Goal: Find specific page/section: Find specific page/section

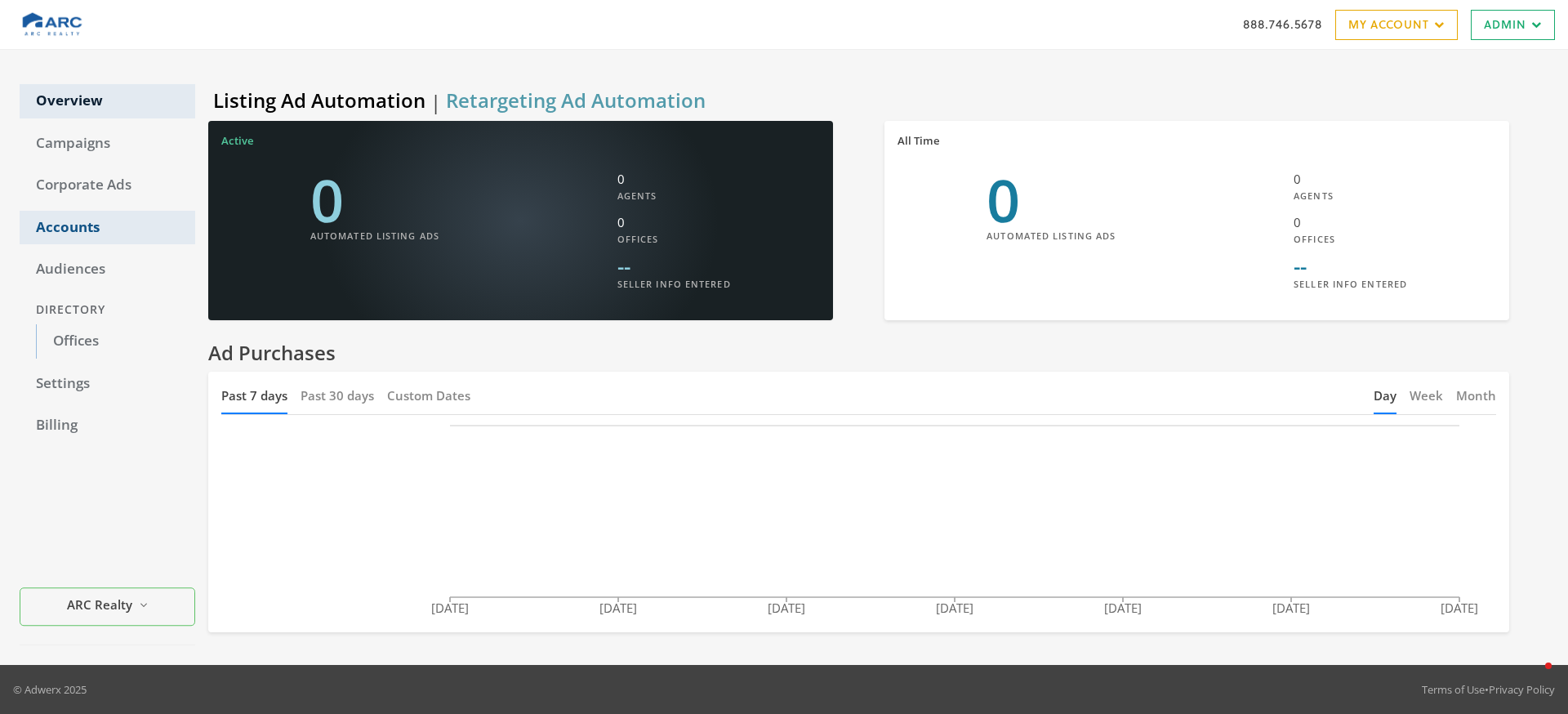
click at [71, 227] on link "Accounts" at bounding box center [108, 228] width 176 height 34
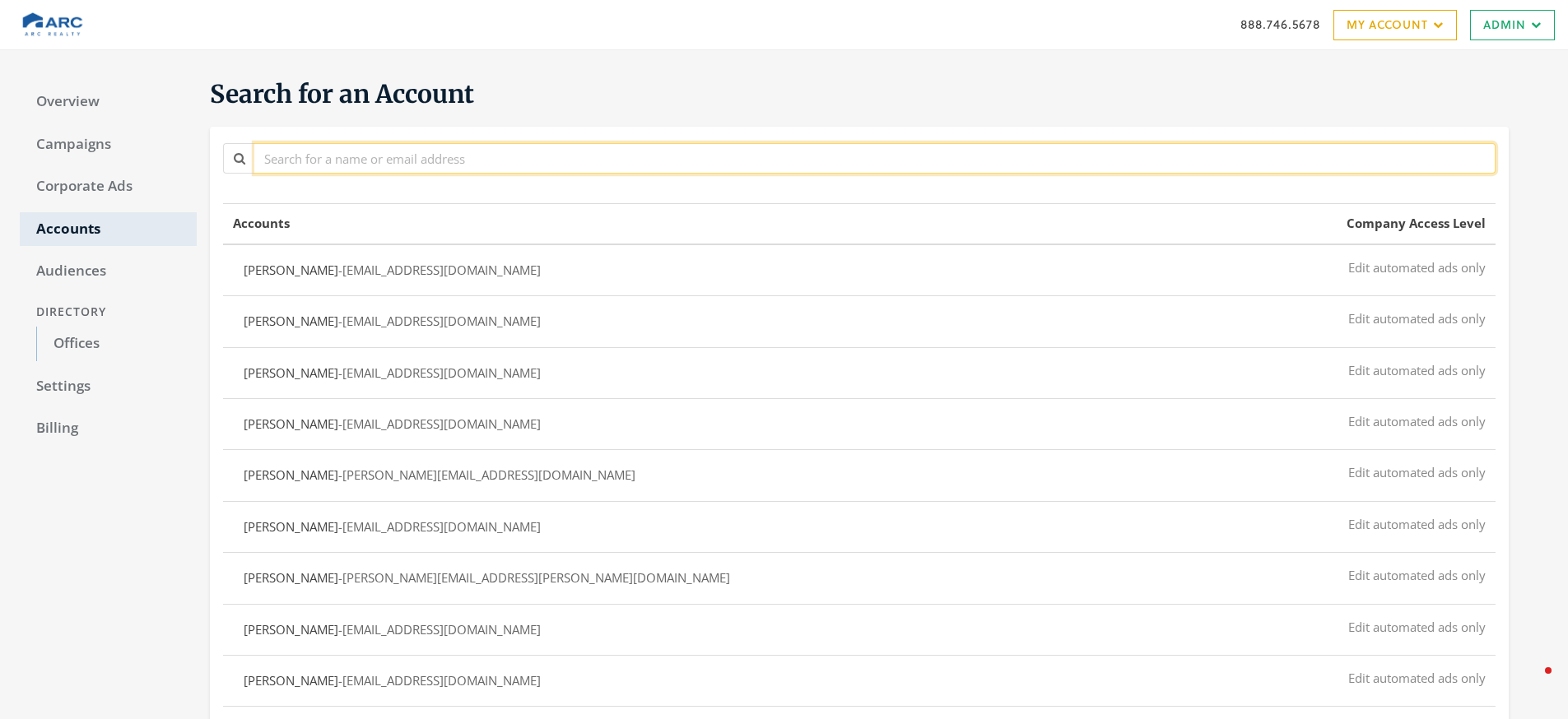
click at [489, 149] on input "text" at bounding box center [875, 158] width 1241 height 30
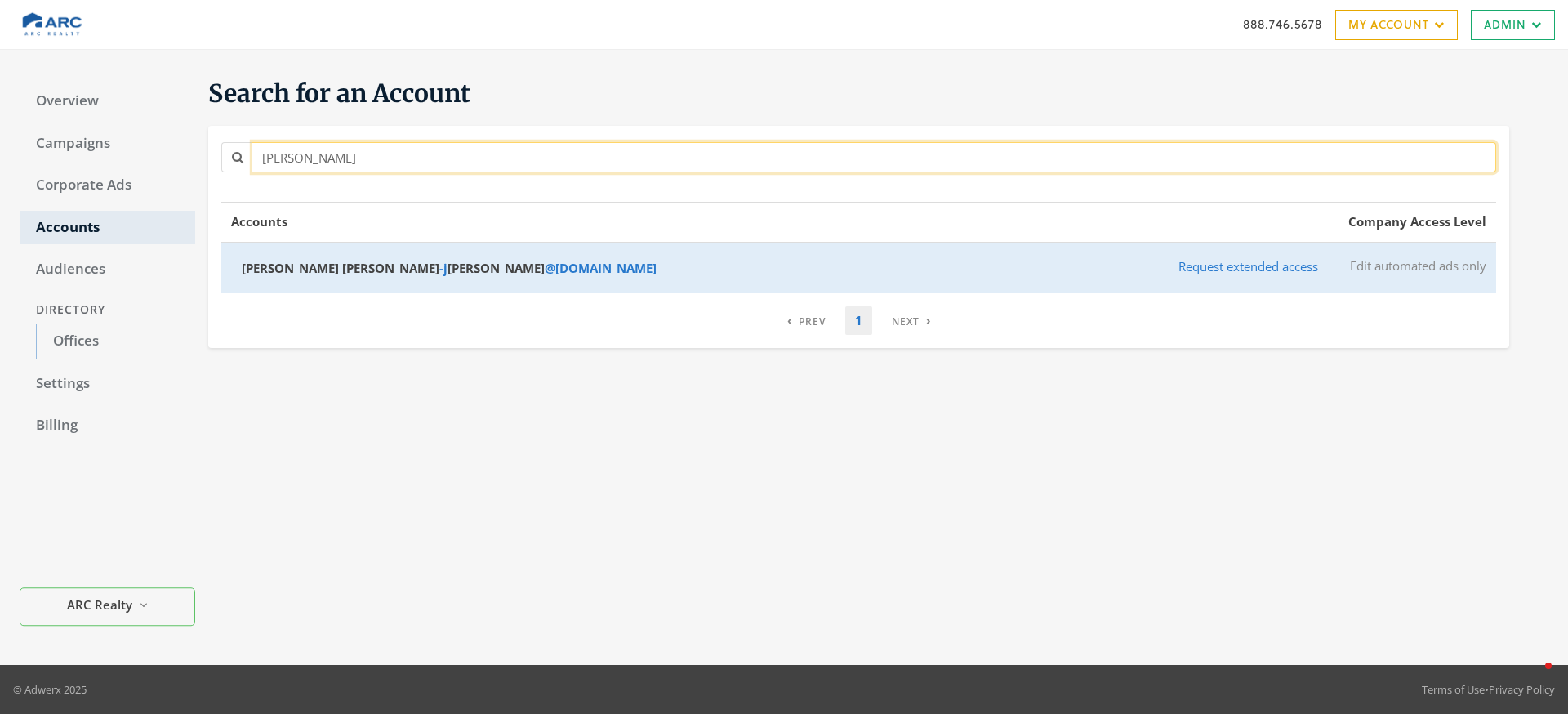
type input "[PERSON_NAME]"
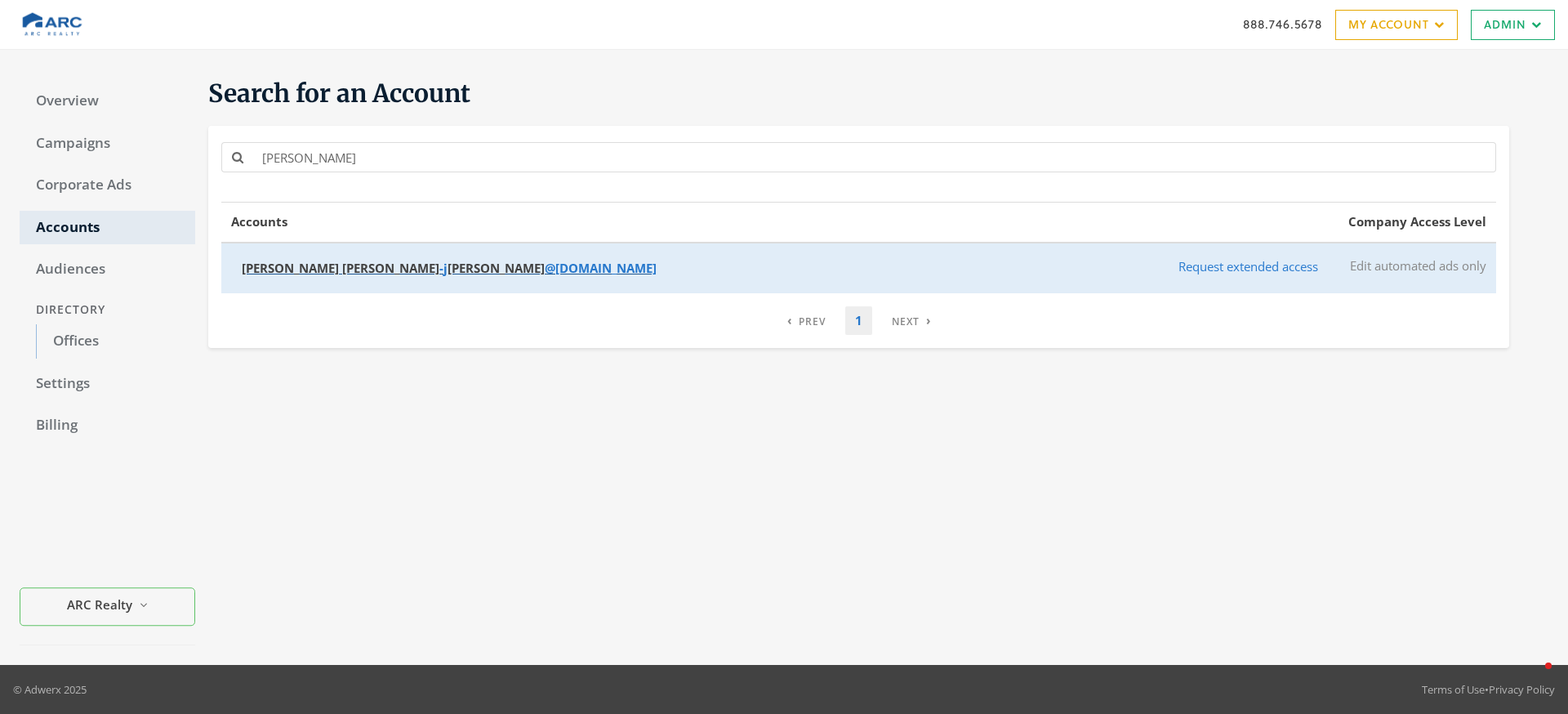
click at [388, 258] on button "[PERSON_NAME] - [PERSON_NAME] @[DOMAIN_NAME]" at bounding box center [689, 268] width 918 height 30
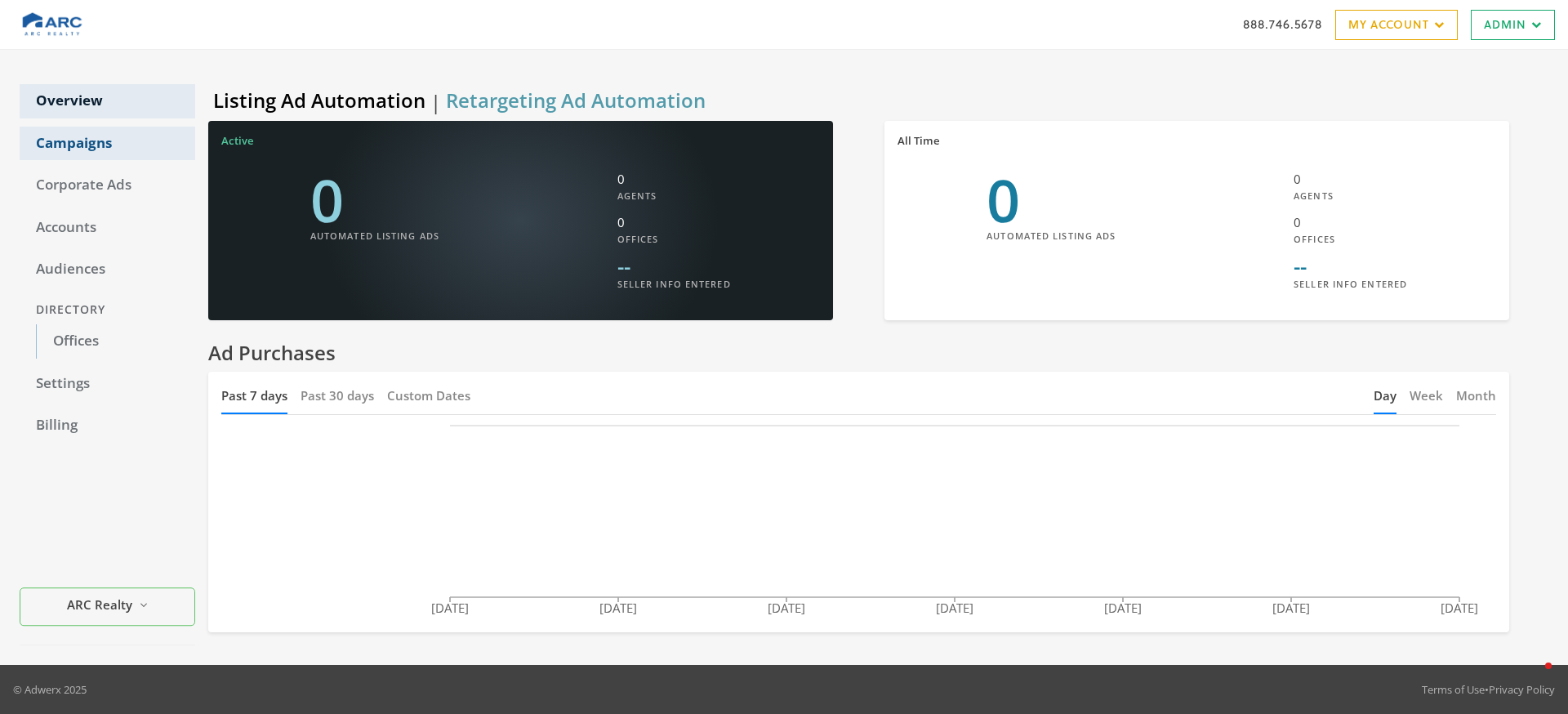
click at [120, 149] on link "Campaigns" at bounding box center [108, 144] width 176 height 34
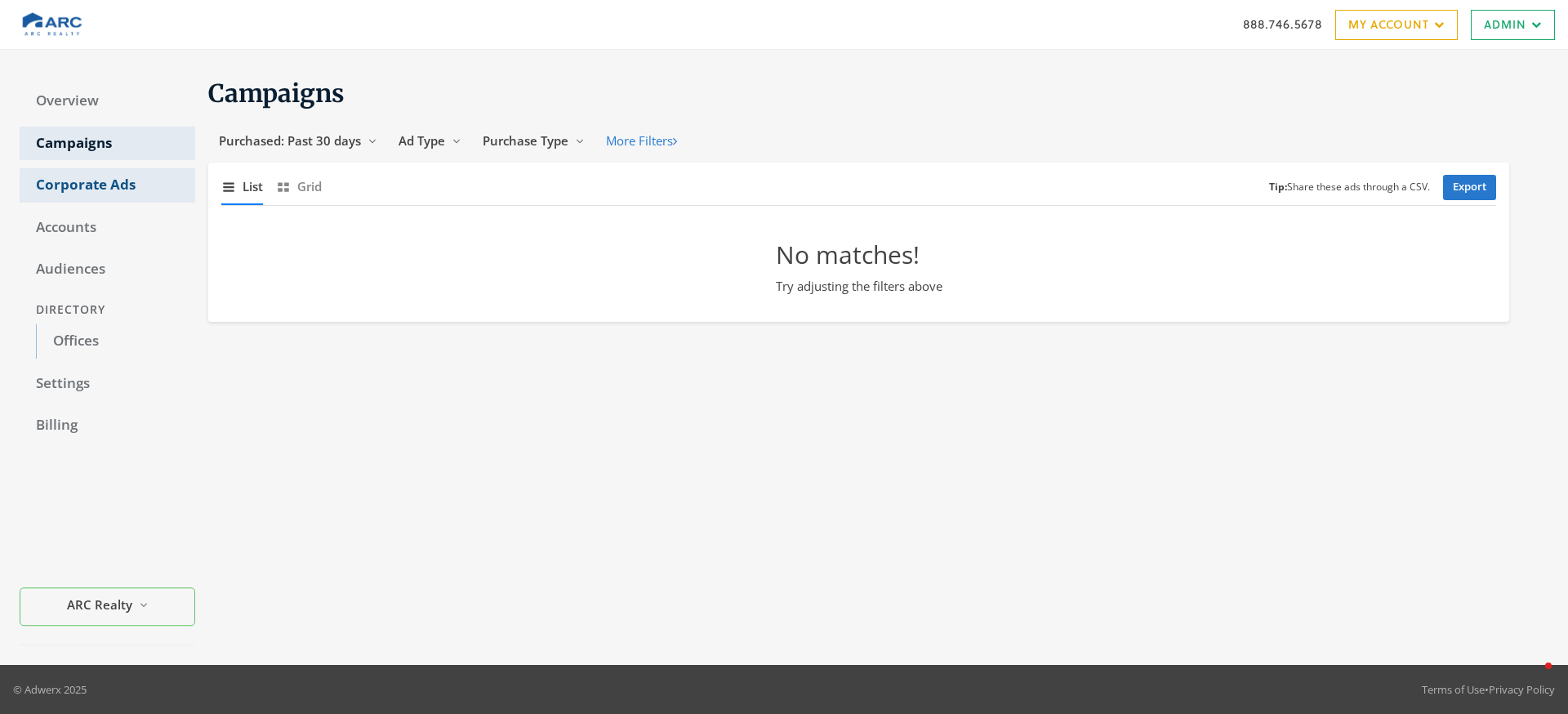
click at [87, 187] on link "Corporate Ads" at bounding box center [108, 186] width 176 height 34
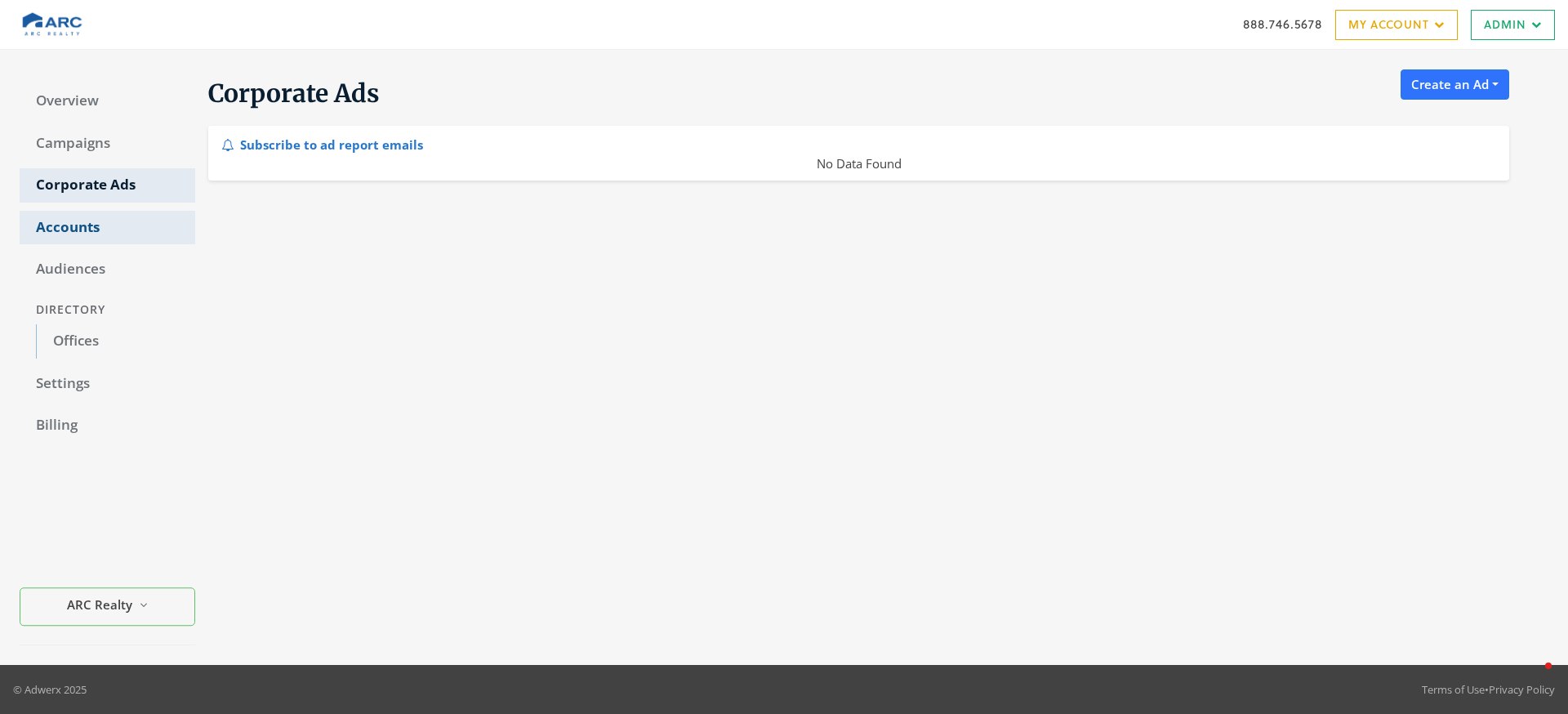
click at [109, 226] on link "Accounts" at bounding box center [108, 228] width 176 height 34
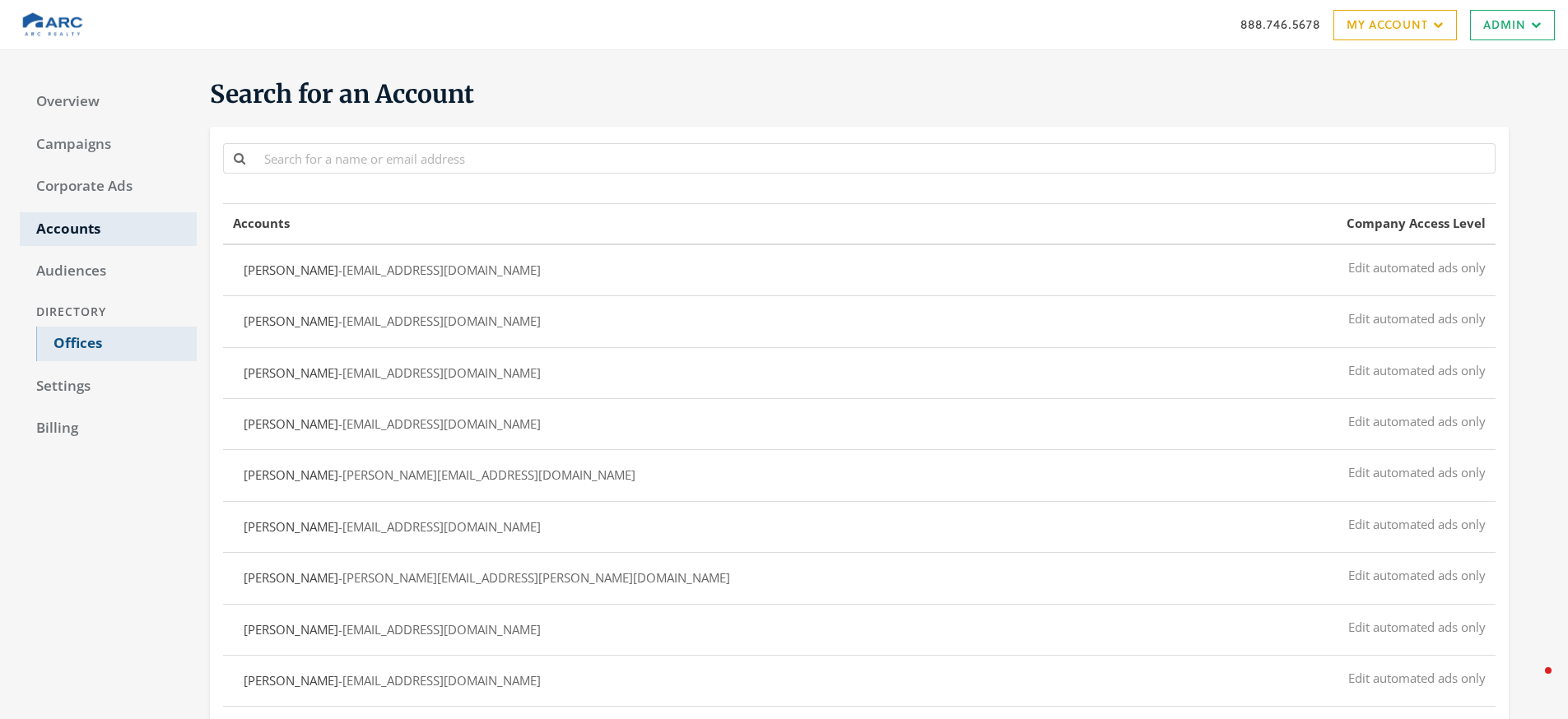
click at [72, 344] on link "Offices" at bounding box center [117, 344] width 161 height 35
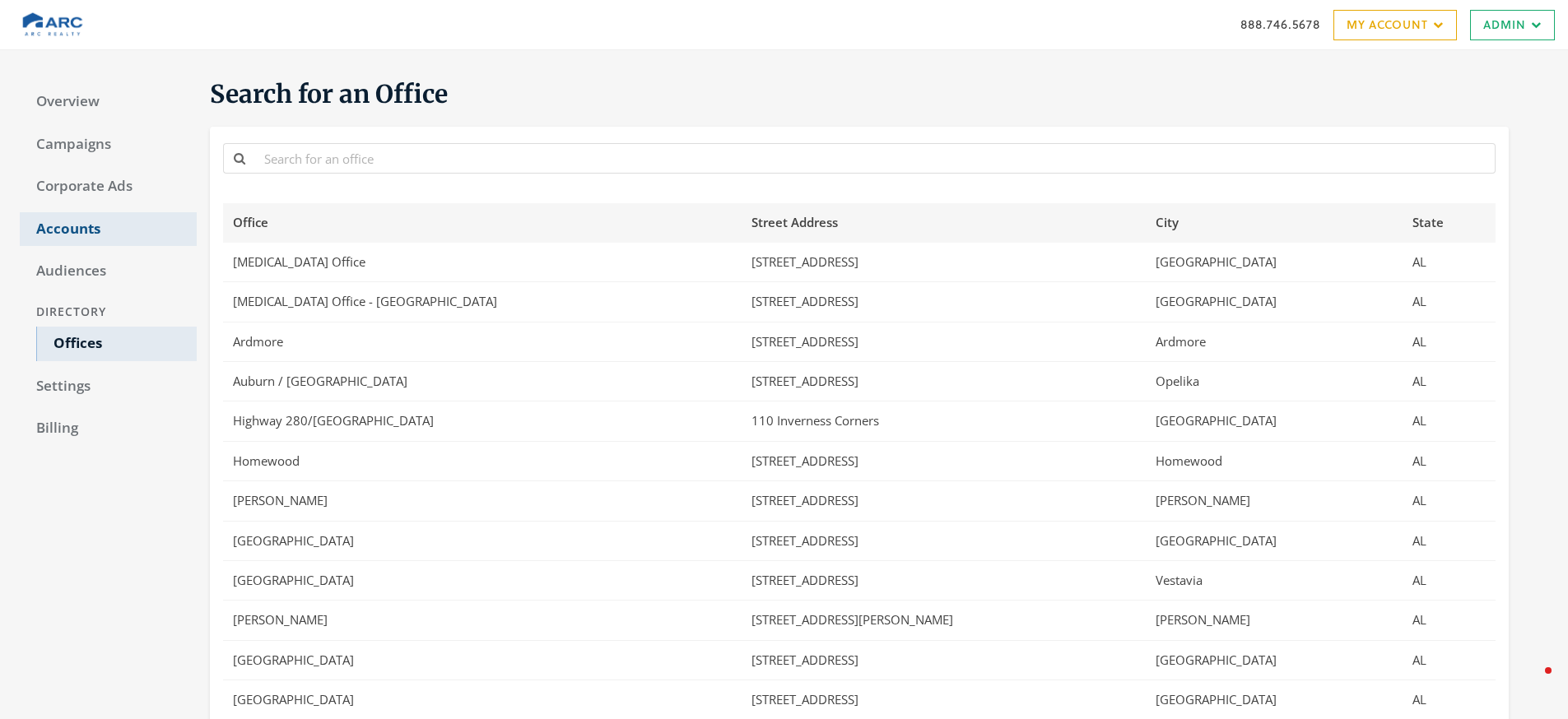
click at [105, 234] on link "Accounts" at bounding box center [109, 230] width 177 height 35
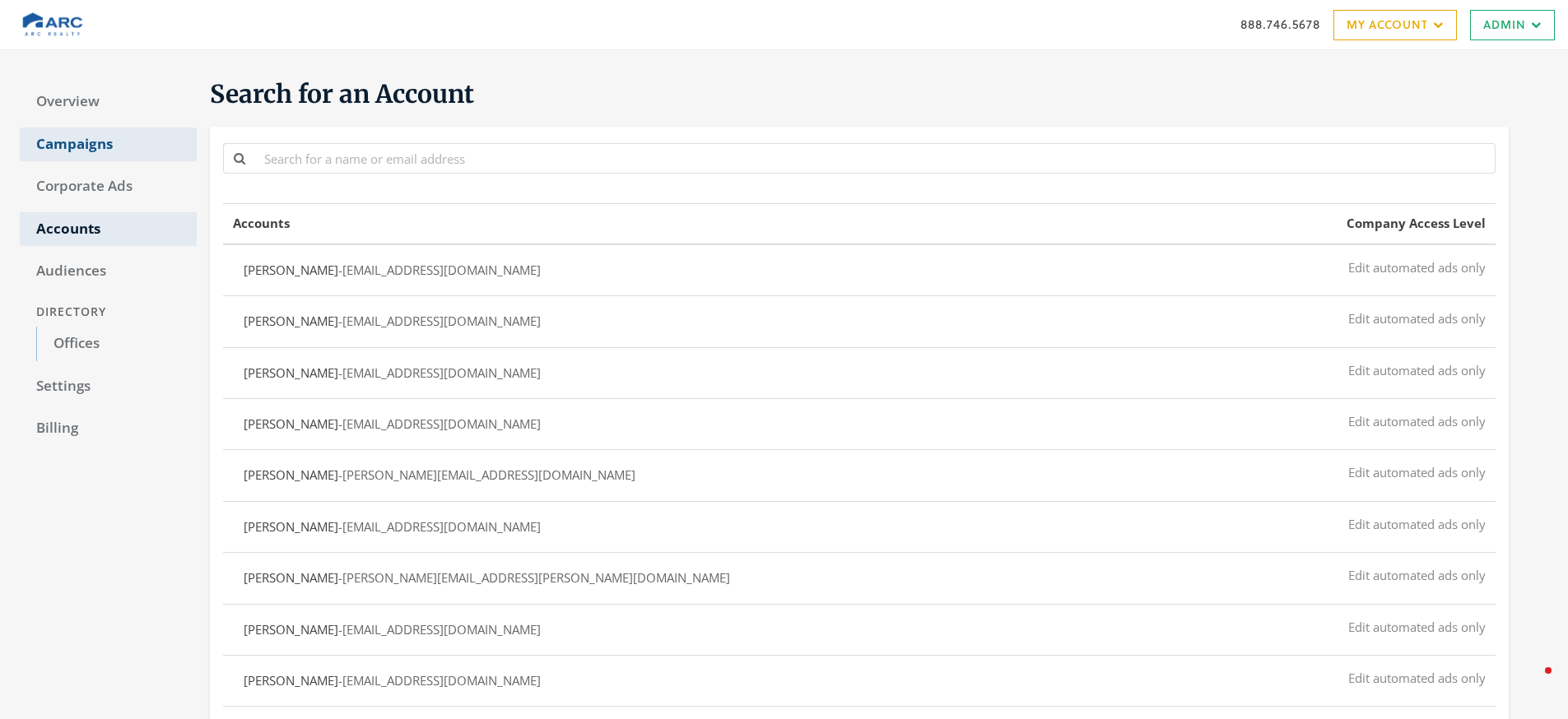
click at [115, 140] on link "Campaigns" at bounding box center [109, 145] width 177 height 35
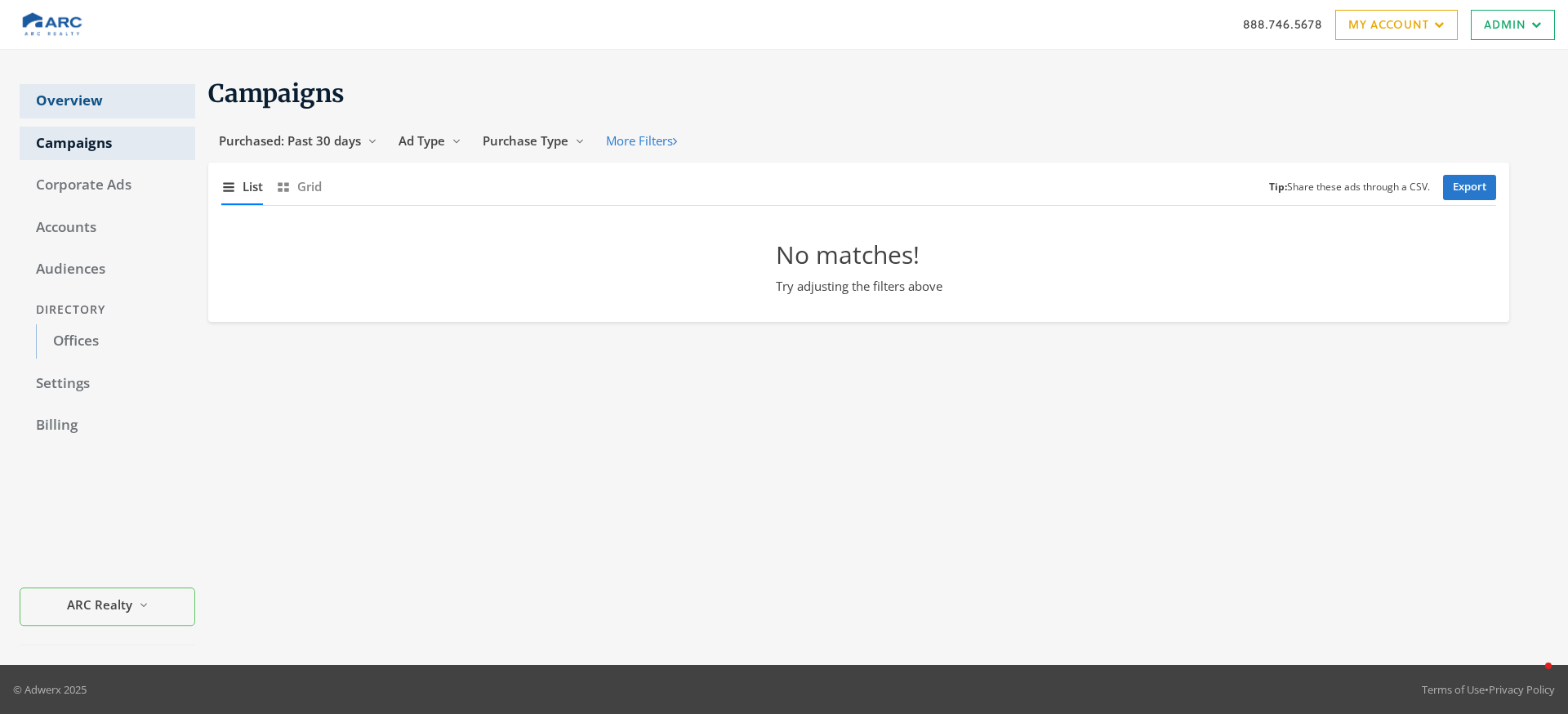
click at [90, 108] on link "Overview" at bounding box center [108, 101] width 176 height 34
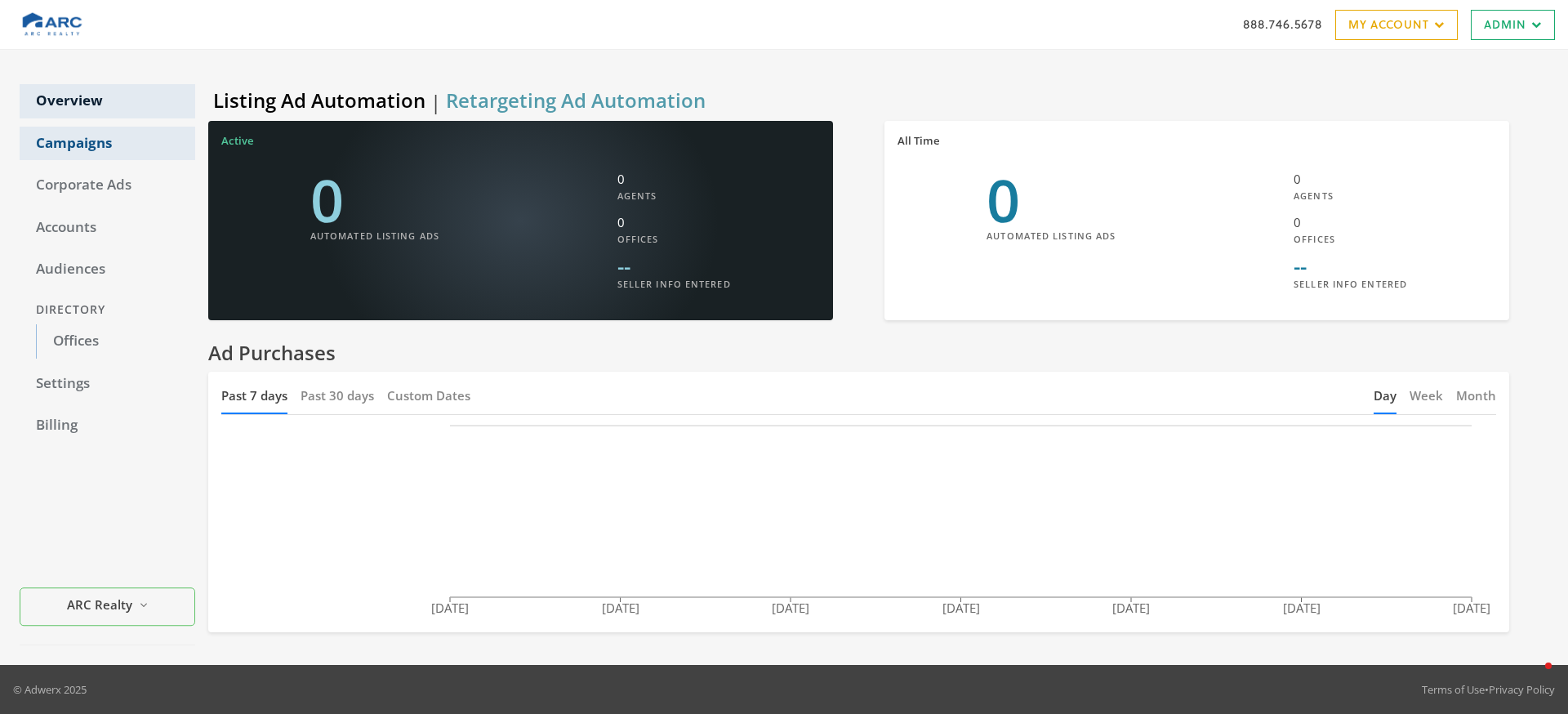
click at [82, 157] on link "Campaigns" at bounding box center [108, 144] width 176 height 34
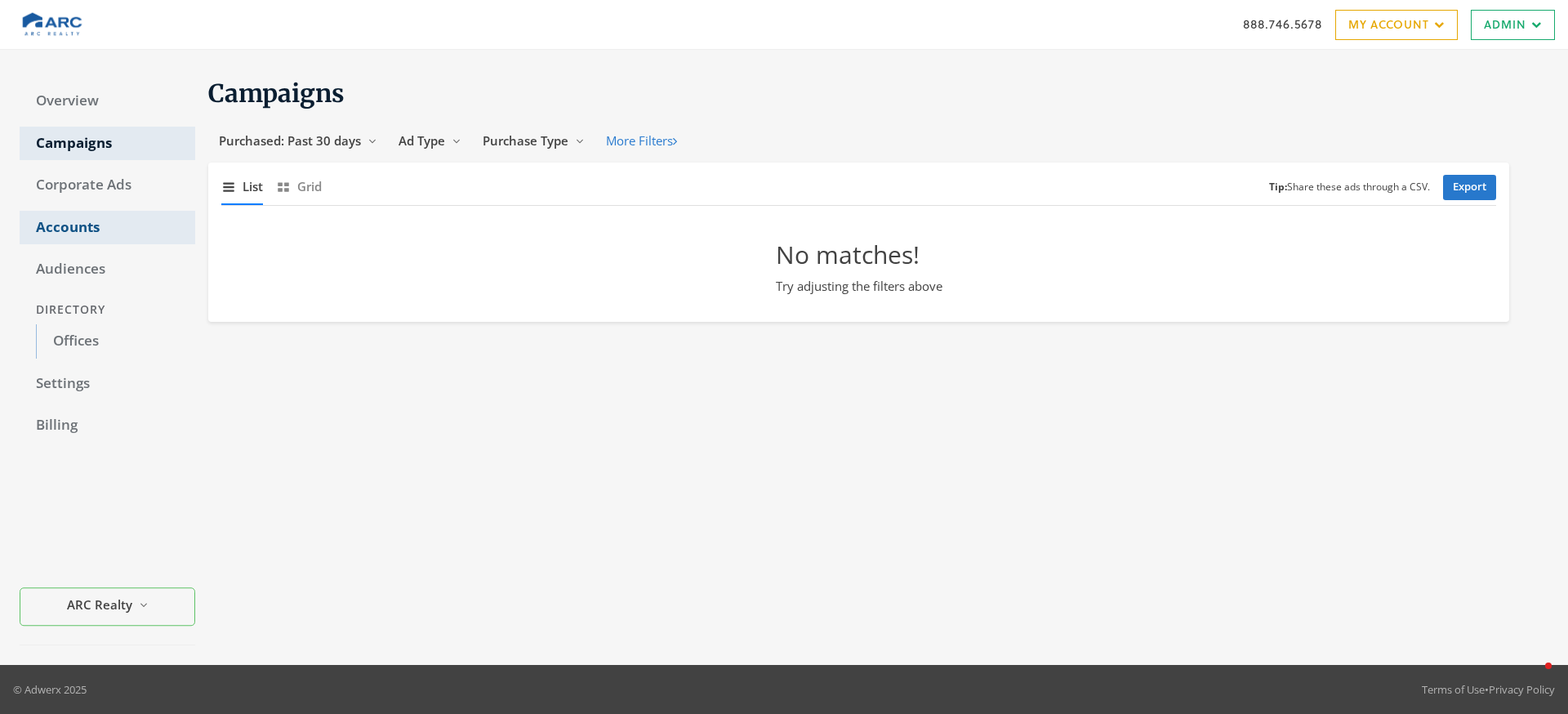
click at [111, 239] on link "Accounts" at bounding box center [108, 228] width 176 height 34
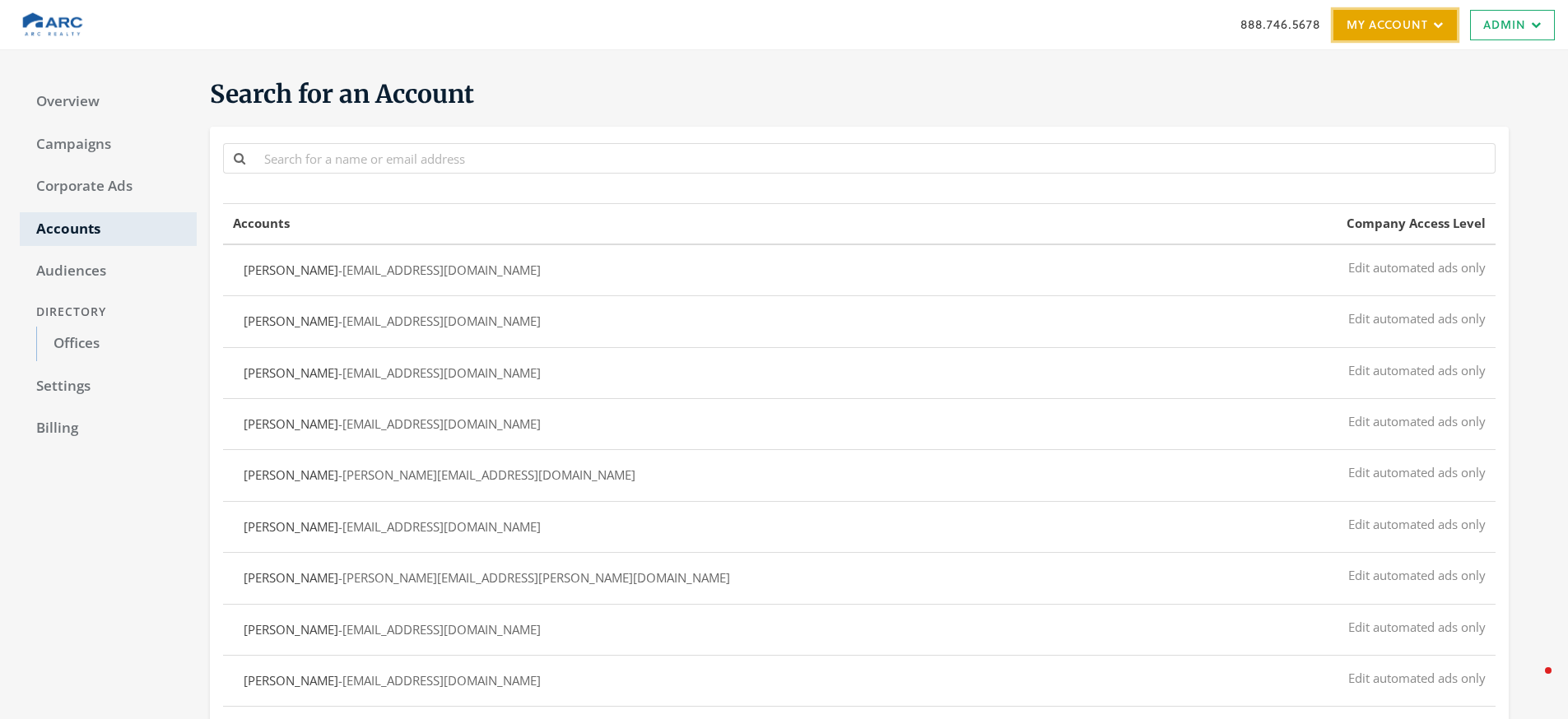
click at [1360, 29] on link "My Account" at bounding box center [1395, 25] width 123 height 30
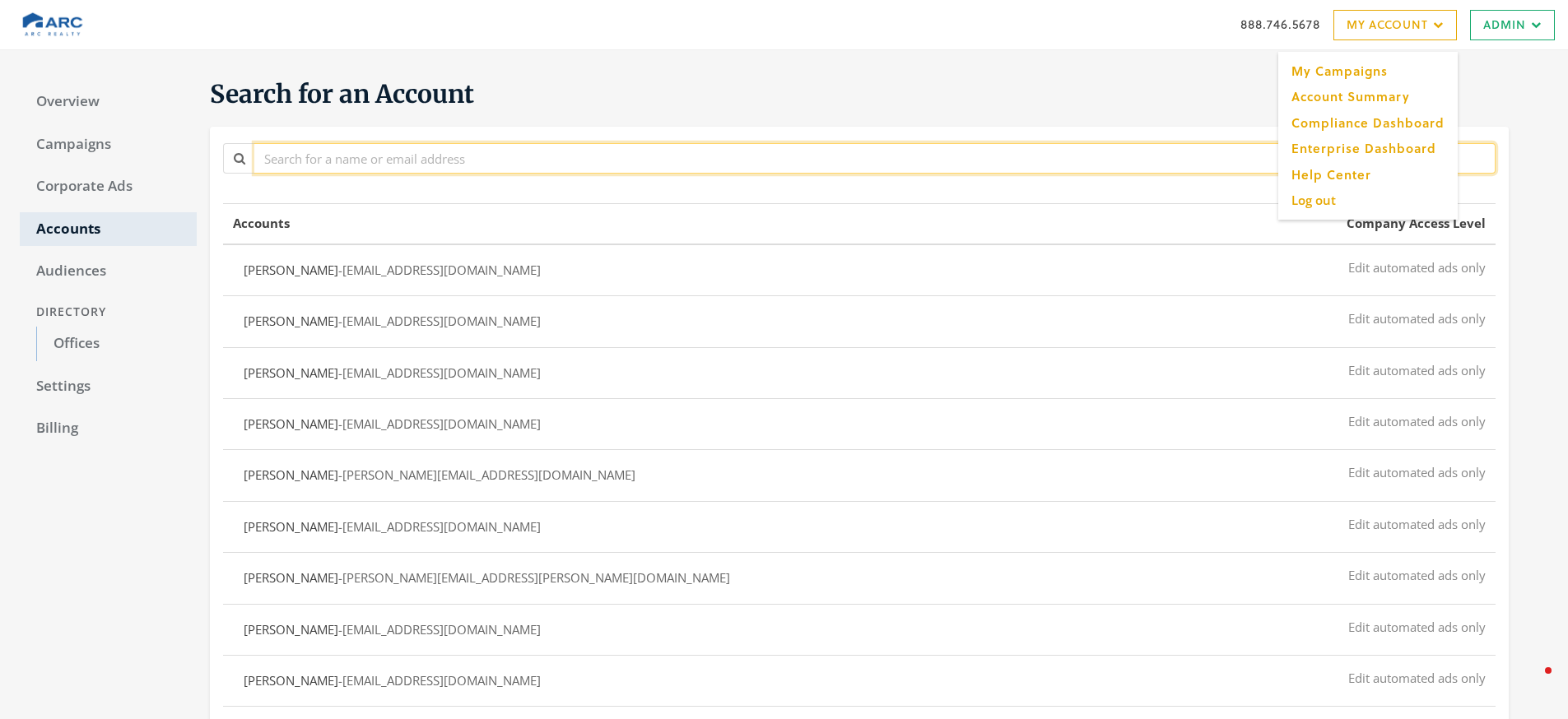
click at [380, 170] on input "text" at bounding box center [875, 158] width 1241 height 30
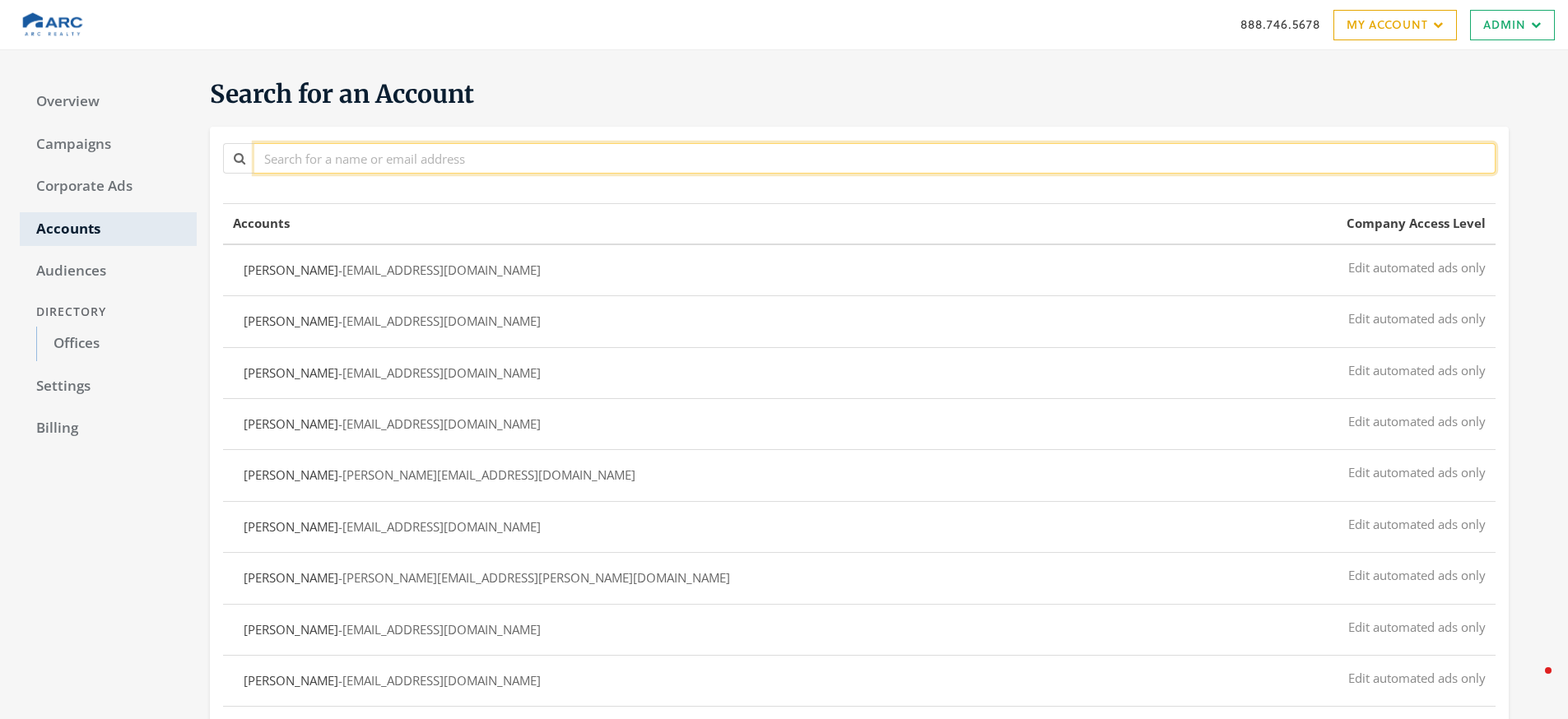
click at [350, 163] on input "text" at bounding box center [875, 158] width 1241 height 30
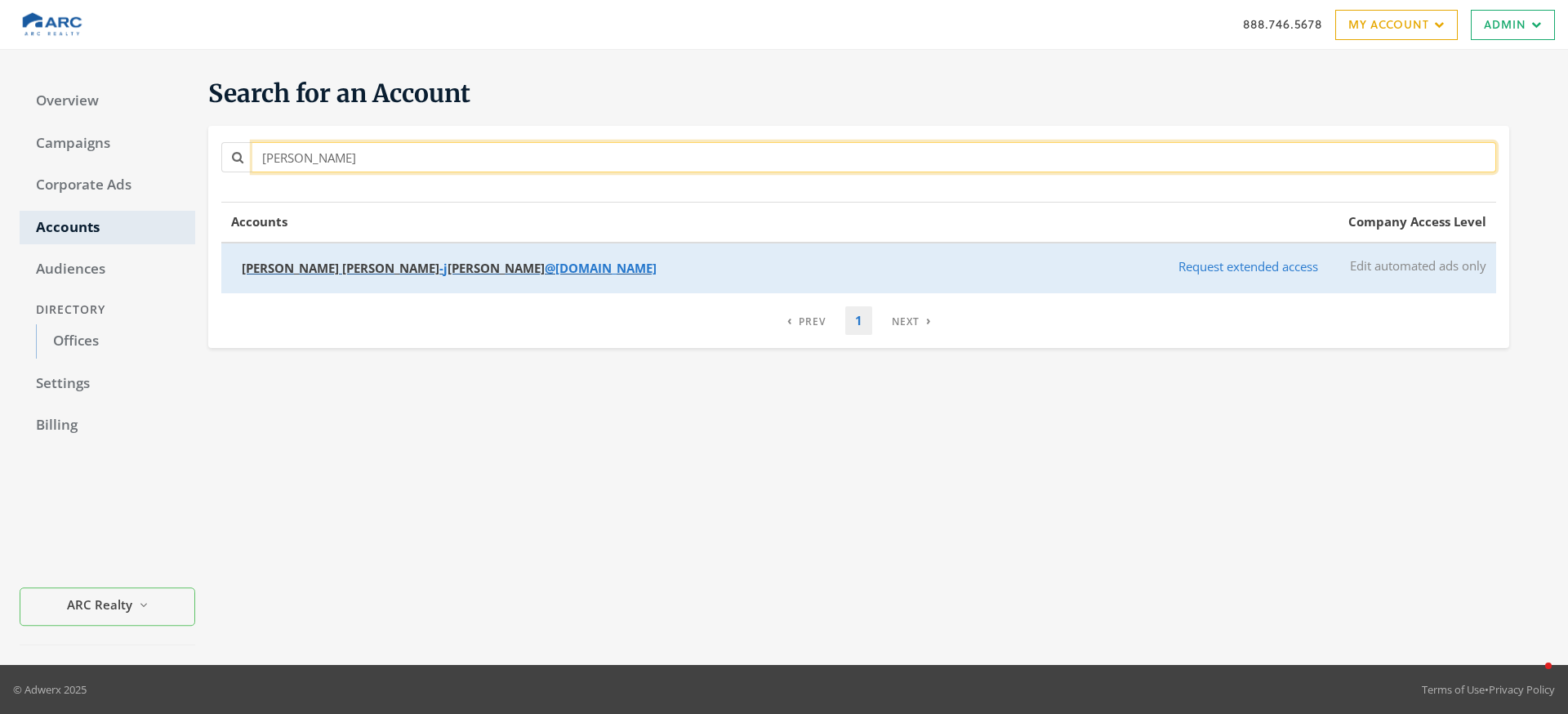
type input "[PERSON_NAME]"
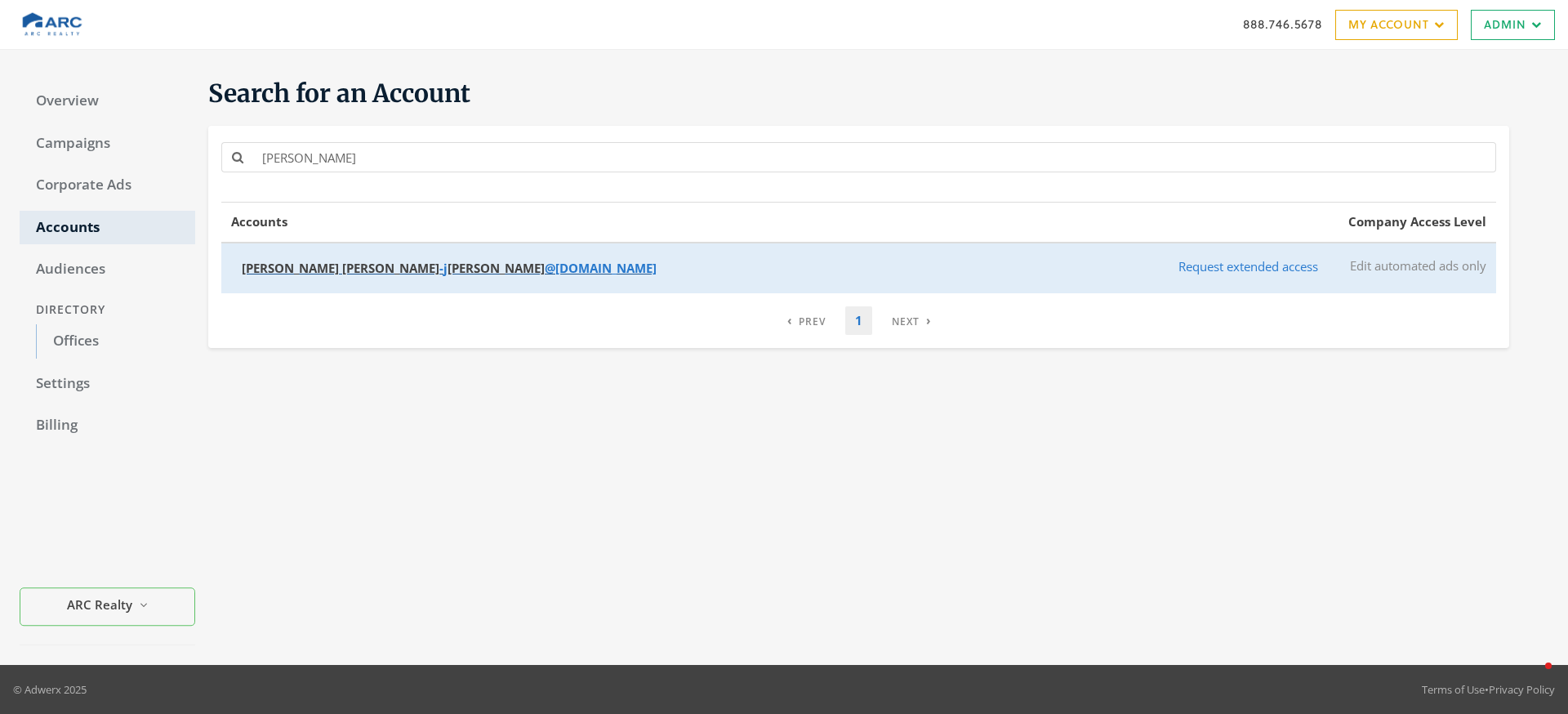
click at [439, 275] on span "- j perry @arcrealtyco.com" at bounding box center [548, 268] width 217 height 16
